Goal: Book appointment/travel/reservation

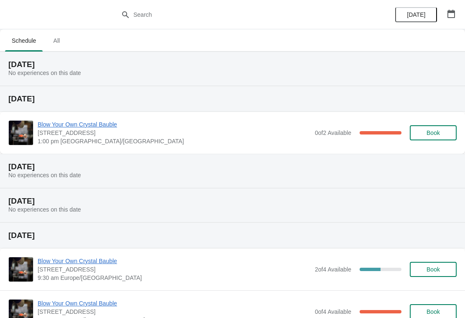
click at [453, 12] on icon "button" at bounding box center [452, 14] width 8 height 8
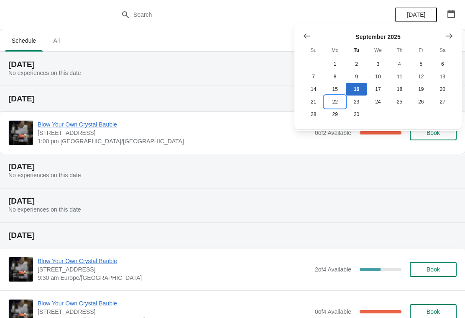
click at [333, 104] on button "22" at bounding box center [334, 101] width 21 height 13
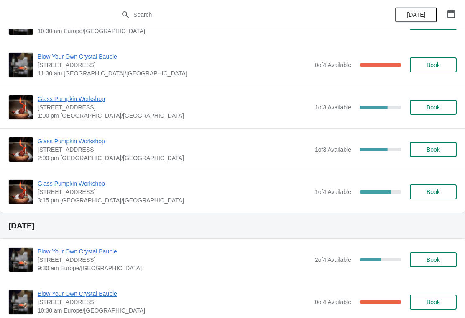
scroll to position [118, 0]
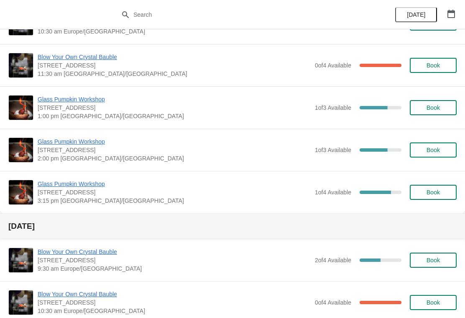
click at [433, 151] on span "Book" at bounding box center [433, 149] width 13 height 7
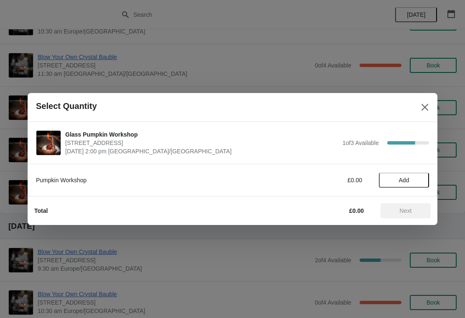
click at [411, 177] on span "Add" at bounding box center [404, 180] width 35 height 7
click at [410, 213] on span "Next" at bounding box center [406, 210] width 12 height 7
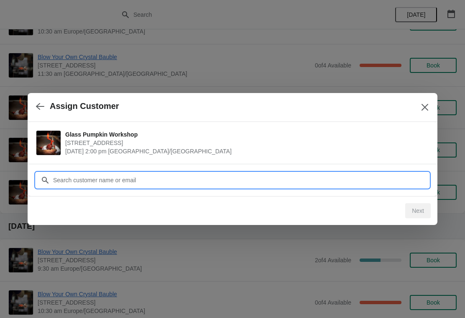
click at [162, 182] on input "Customer" at bounding box center [241, 179] width 377 height 15
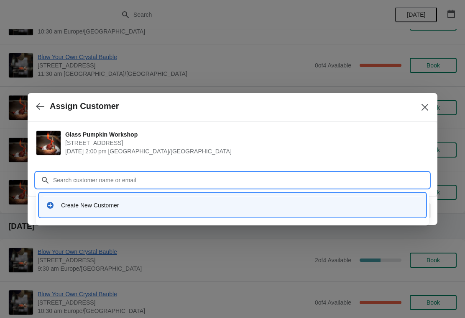
click at [66, 200] on div "Create New Customer" at bounding box center [233, 204] width 380 height 17
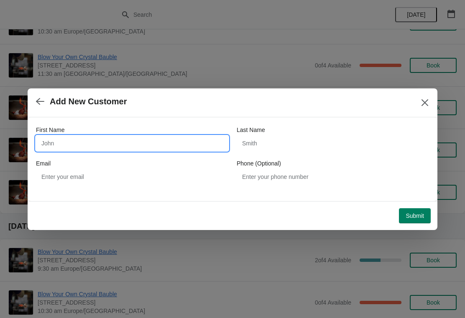
click at [76, 147] on input "First Name" at bounding box center [132, 143] width 193 height 15
type input "[PERSON_NAME]"
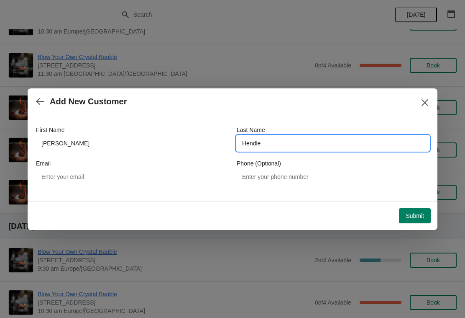
type input "Hendle"
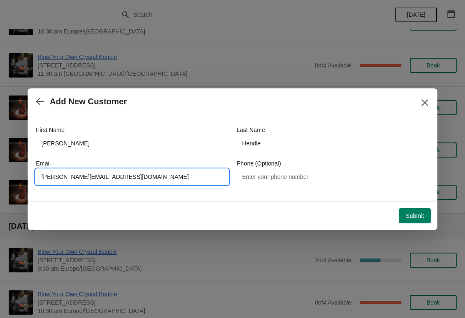
type input "[PERSON_NAME][EMAIL_ADDRESS][DOMAIN_NAME]"
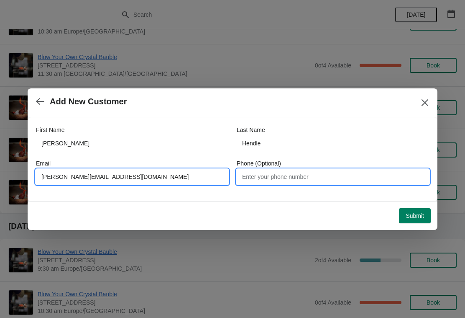
click at [320, 169] on input "Phone (Optional)" at bounding box center [333, 176] width 193 height 15
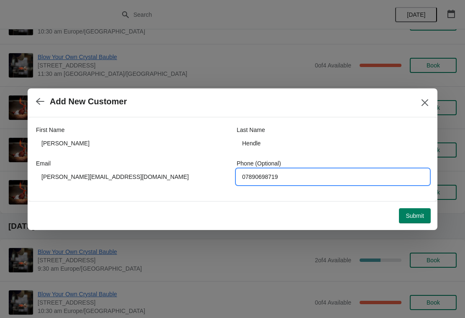
type input "07890698719"
click at [422, 216] on span "Submit" at bounding box center [415, 215] width 18 height 7
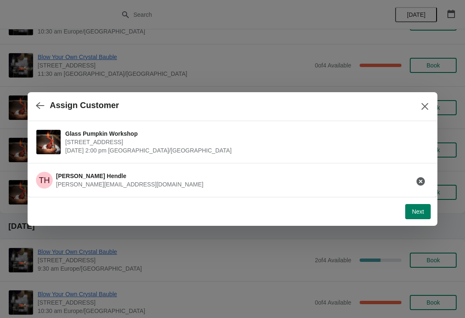
click at [421, 212] on span "Next" at bounding box center [418, 211] width 12 height 7
select select "Yes, I will collect it"
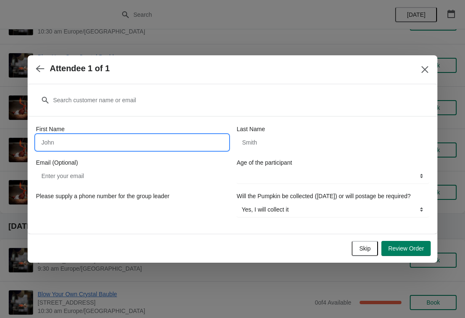
click at [138, 135] on input "First Name" at bounding box center [132, 142] width 193 height 15
type input "[PERSON_NAME]"
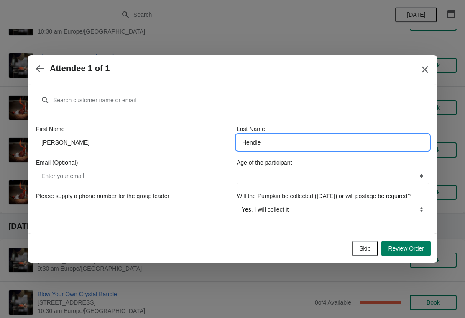
type input "Hendle"
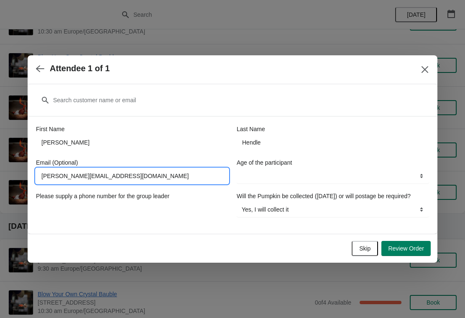
type input "[PERSON_NAME][EMAIL_ADDRESS][DOMAIN_NAME]"
click at [312, 173] on select "13-17 years 18 years and over" at bounding box center [333, 175] width 193 height 15
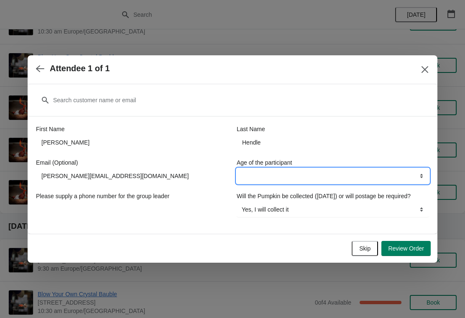
select select "18 years and over"
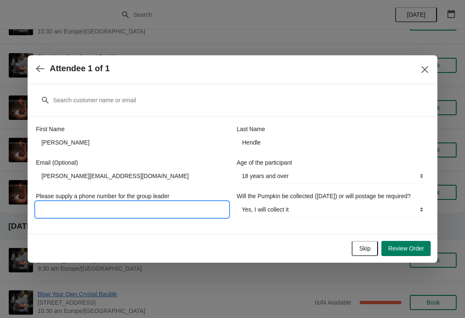
click at [178, 205] on input "Please supply a phone number for the group leader" at bounding box center [132, 209] width 193 height 15
type input "07890698719"
